Goal: Task Accomplishment & Management: Manage account settings

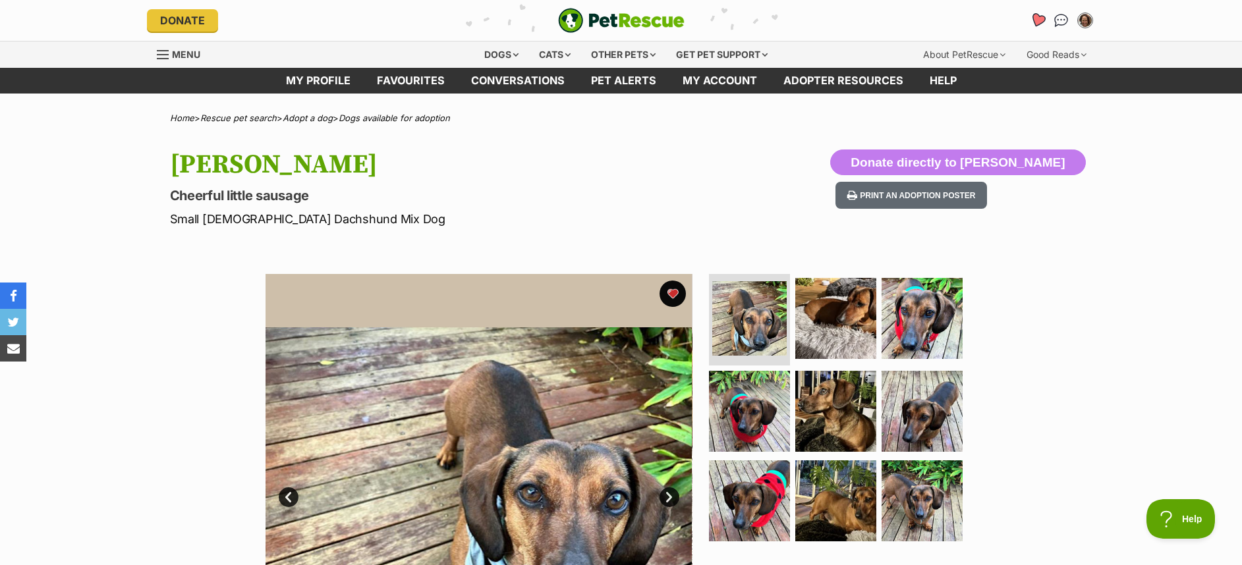
click at [1035, 18] on icon "Favourites" at bounding box center [1037, 20] width 16 height 15
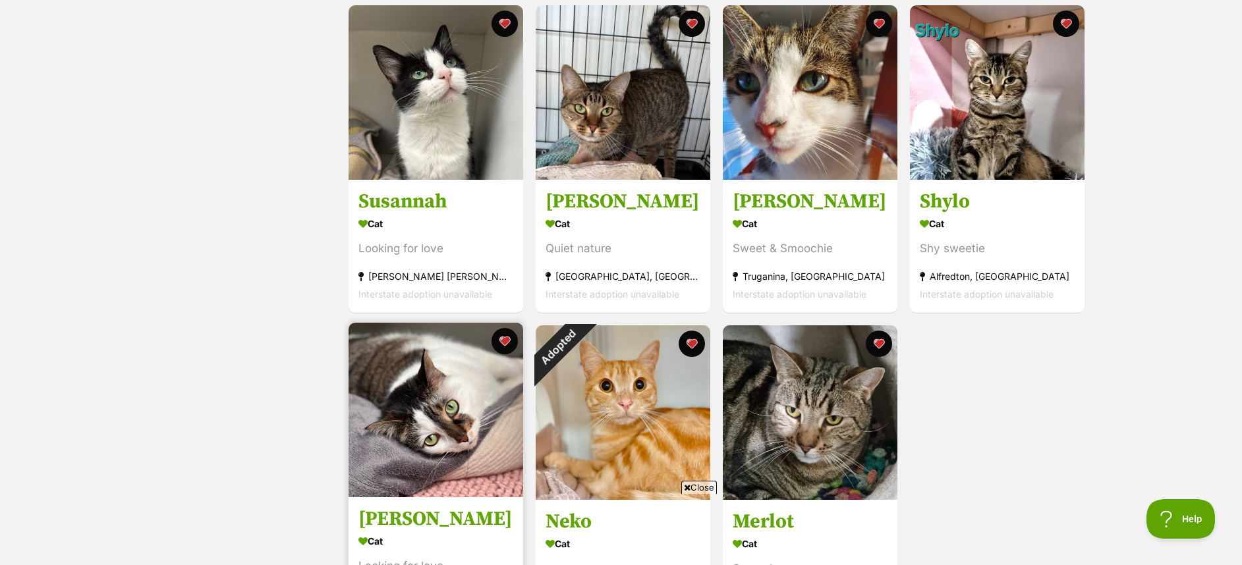
scroll to position [593, 0]
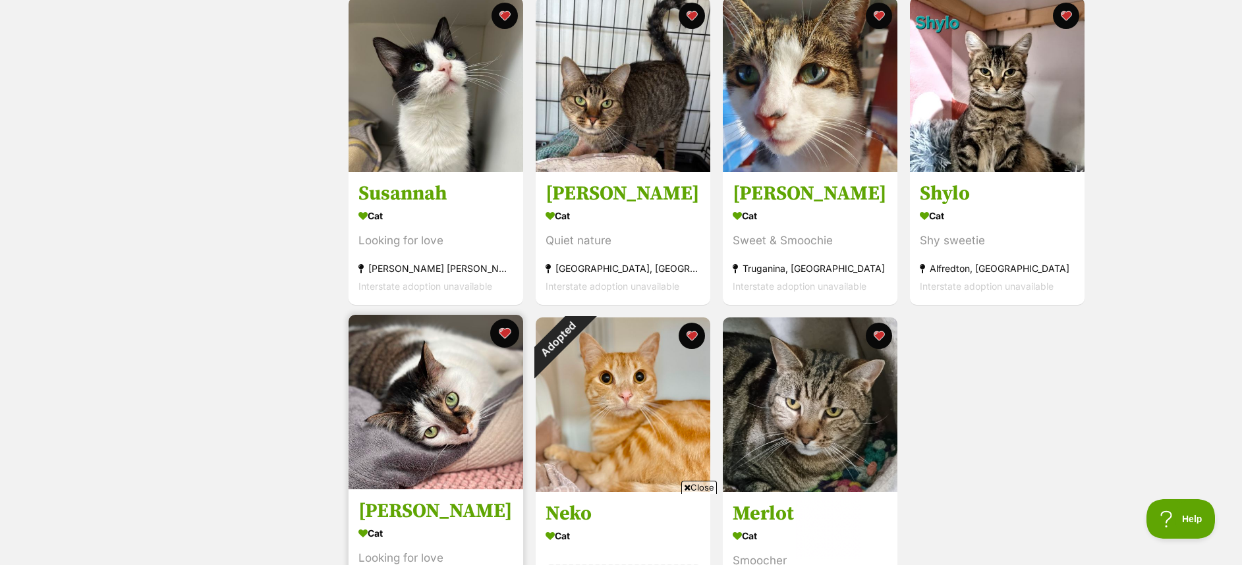
click at [508, 338] on button "favourite" at bounding box center [504, 333] width 29 height 29
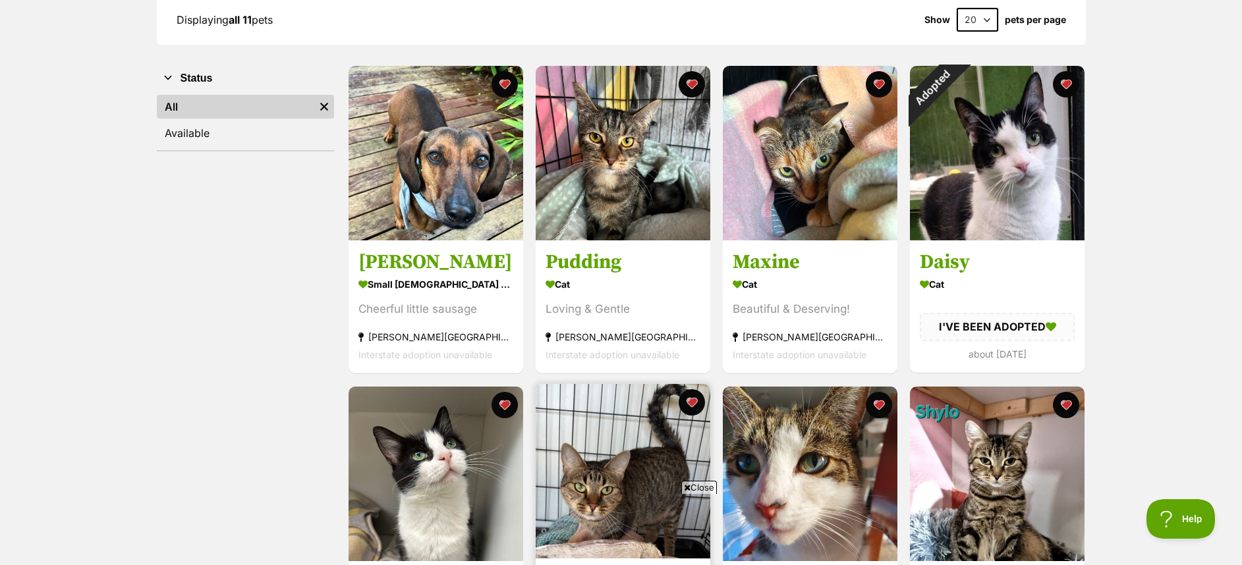
scroll to position [198, 0]
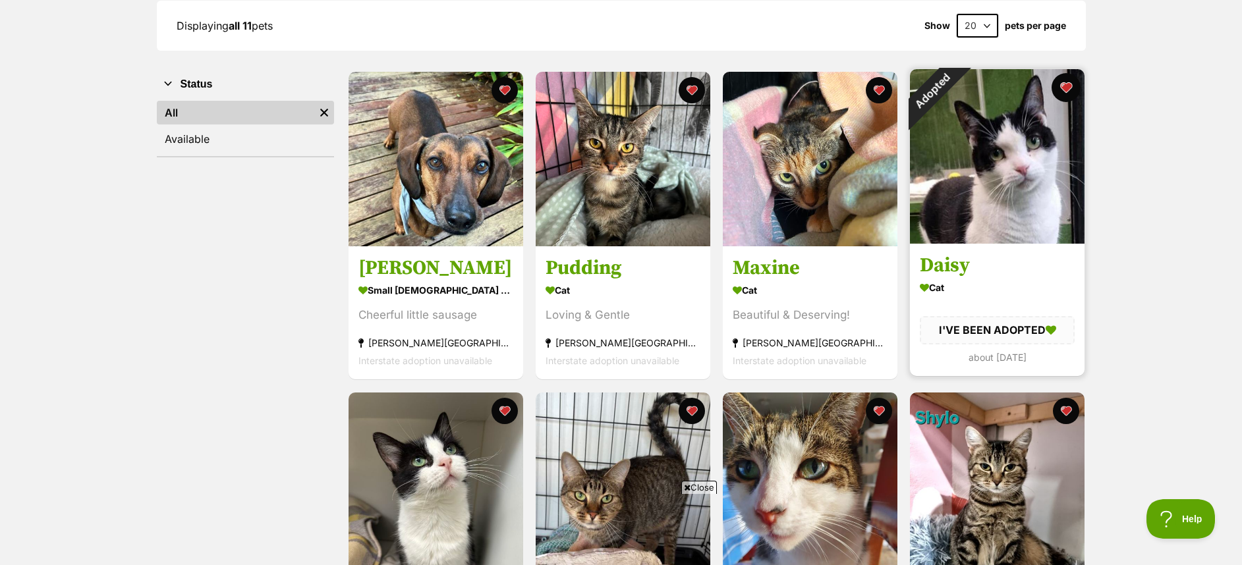
click at [1074, 85] on button "favourite" at bounding box center [1065, 87] width 29 height 29
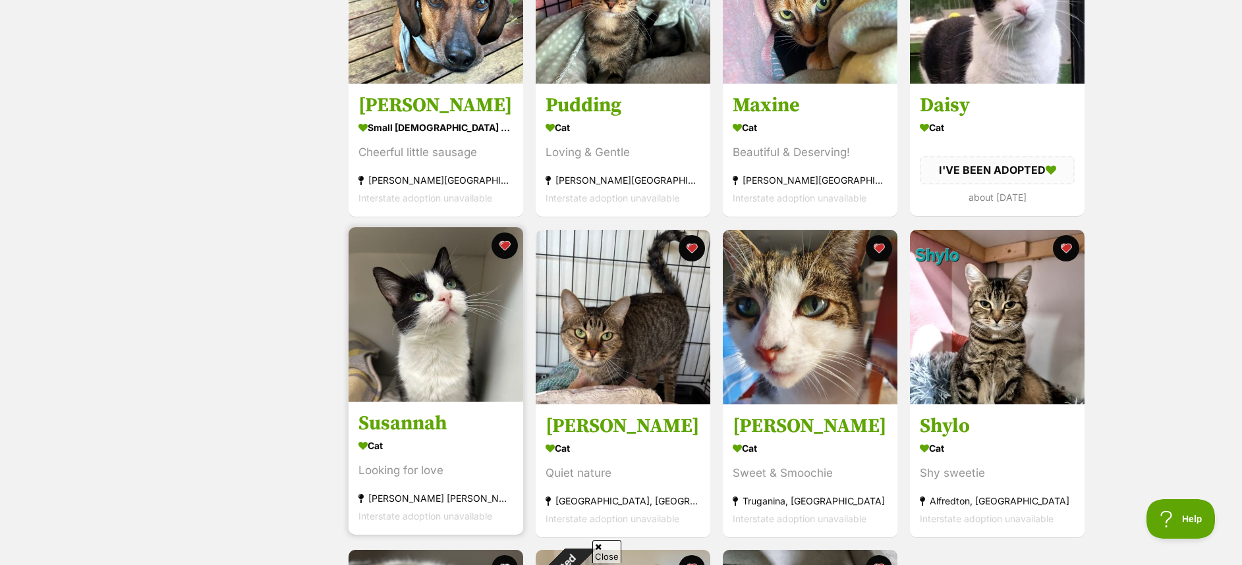
scroll to position [395, 0]
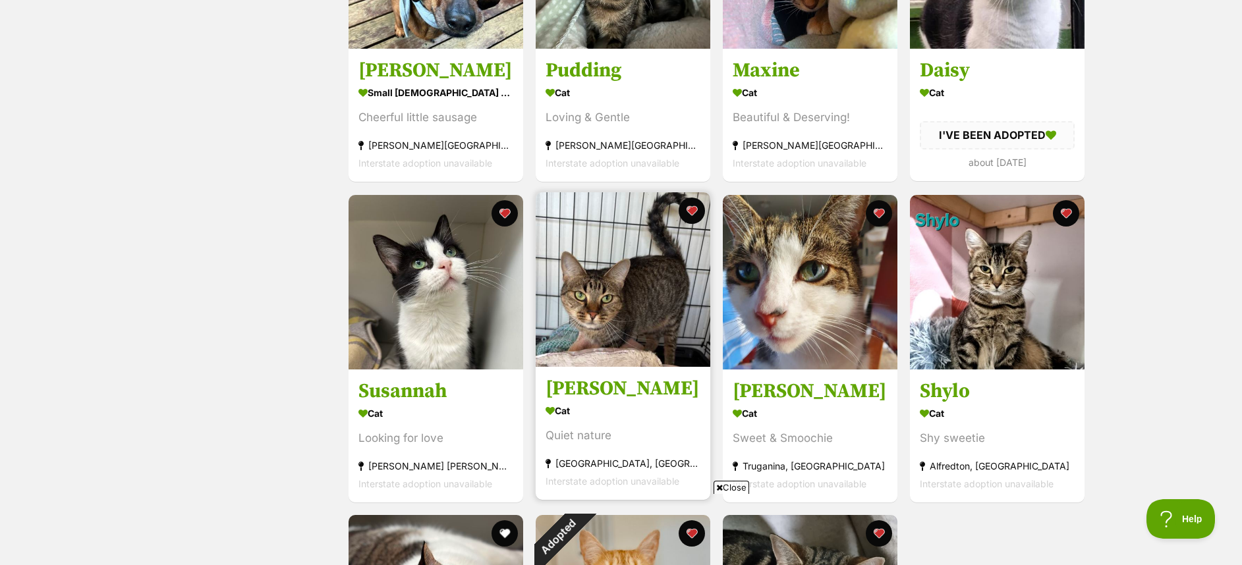
click at [632, 327] on img at bounding box center [622, 279] width 175 height 175
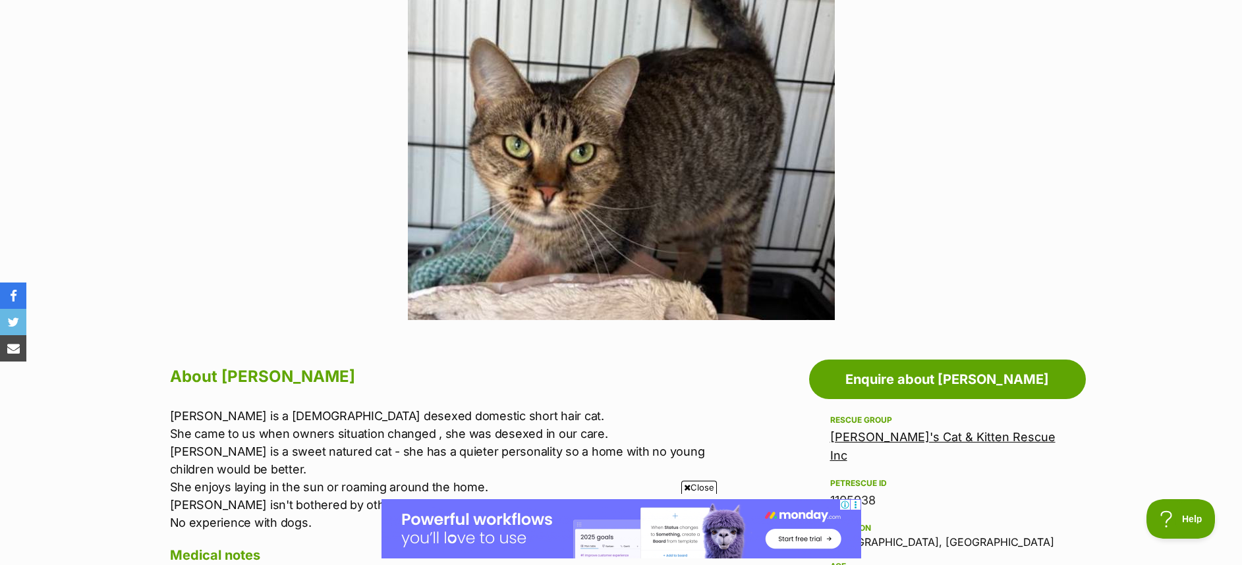
scroll to position [692, 0]
